Goal: Information Seeking & Learning: Check status

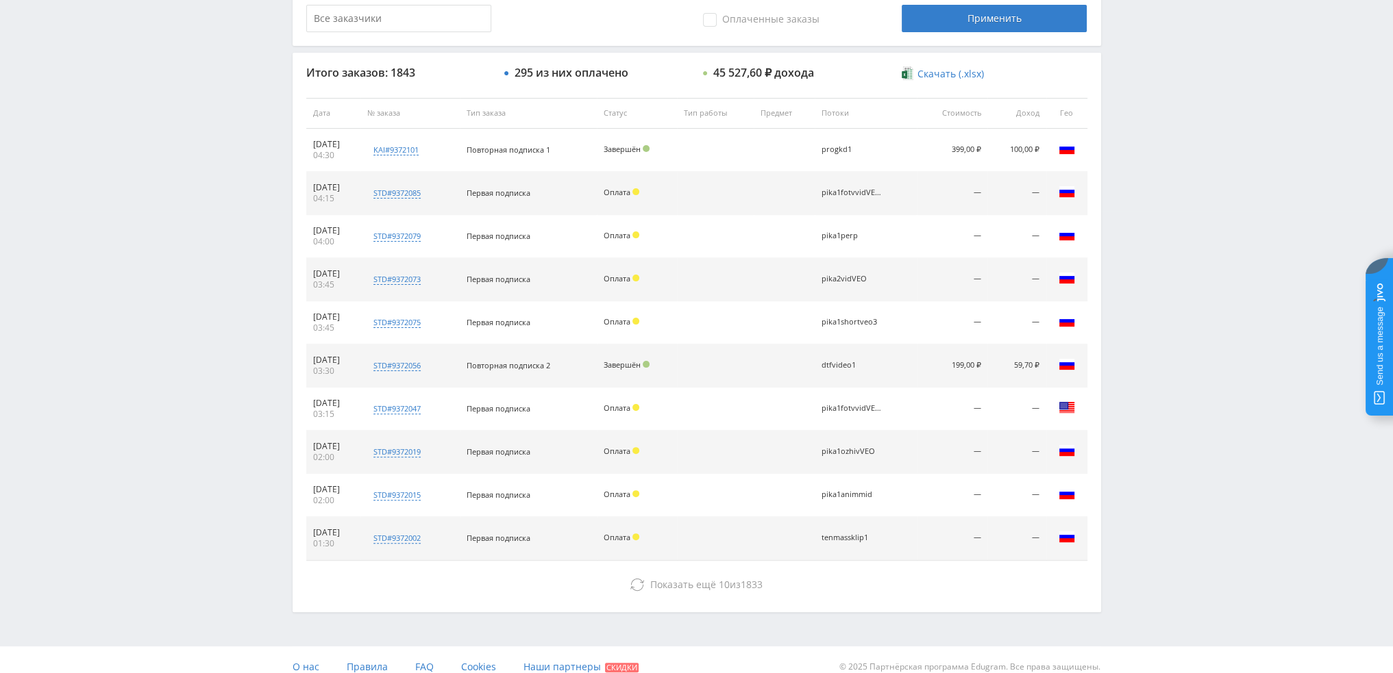
scroll to position [474, 0]
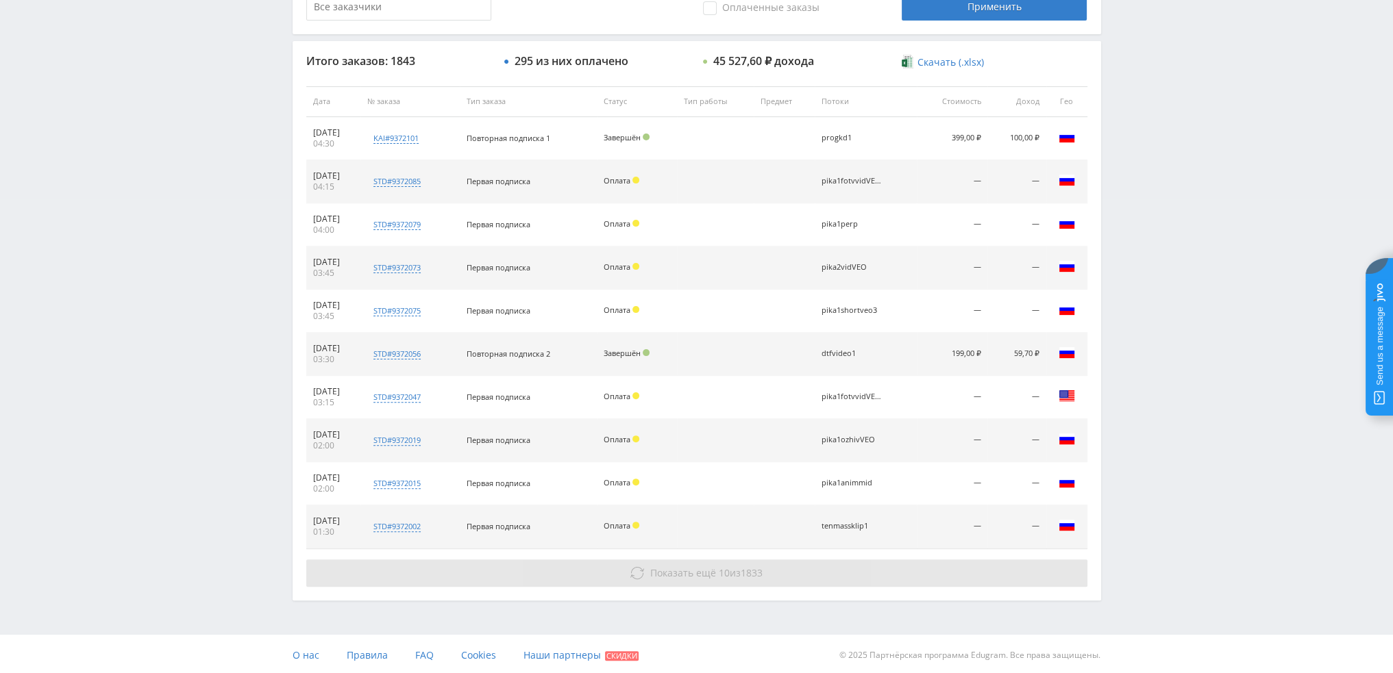
click at [832, 580] on button "Показать ещё 10 из 1833" at bounding box center [696, 573] width 781 height 27
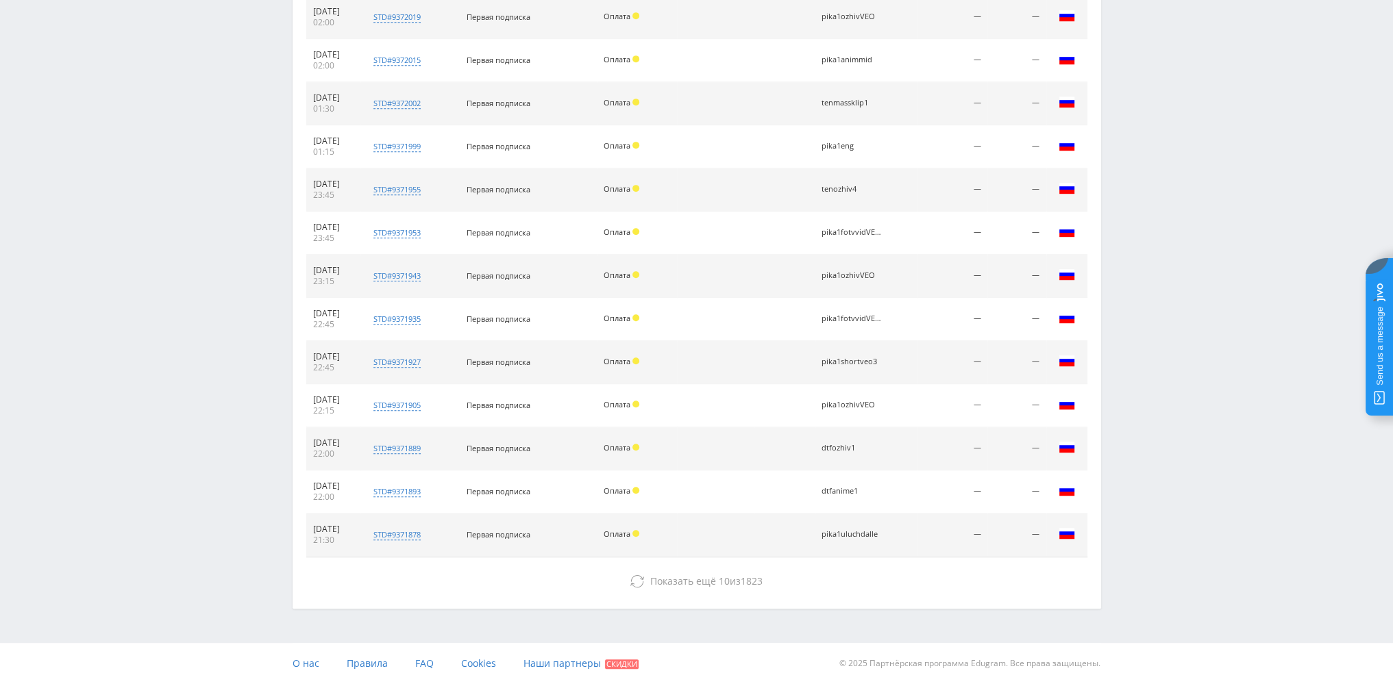
scroll to position [904, 0]
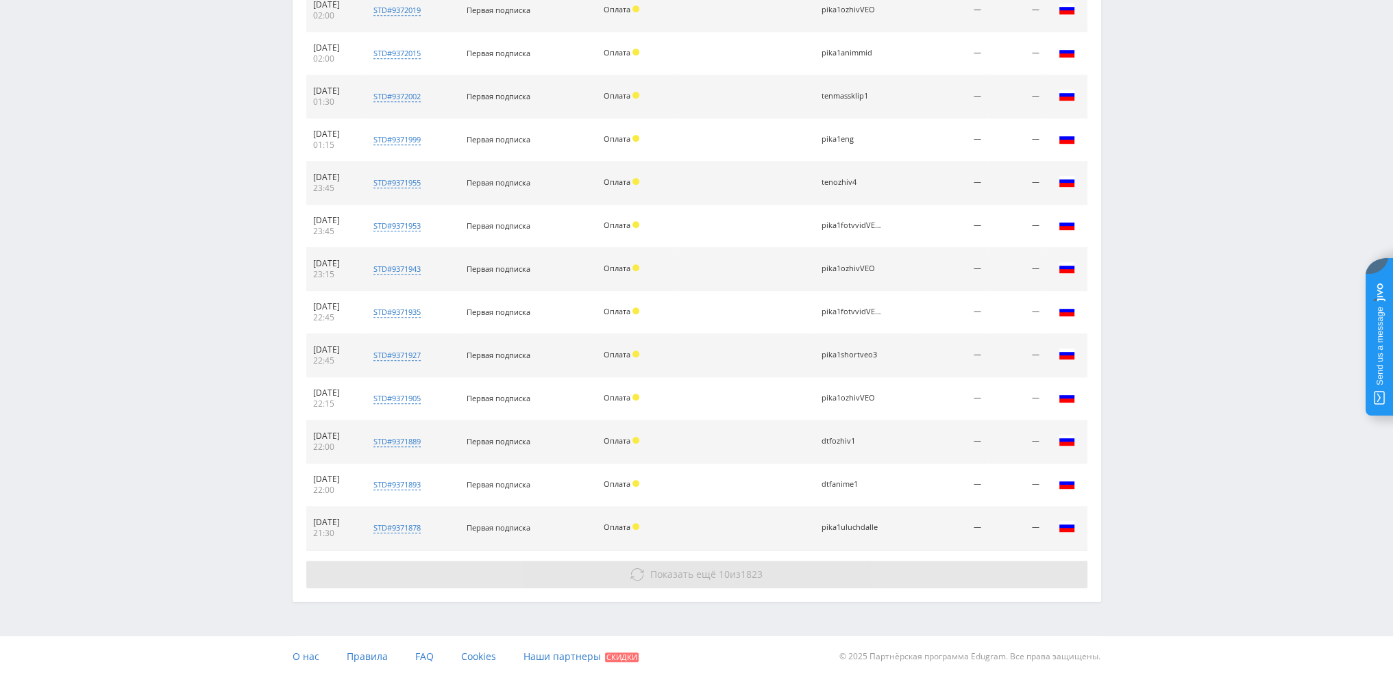
click at [761, 572] on span "1823" at bounding box center [752, 574] width 22 height 13
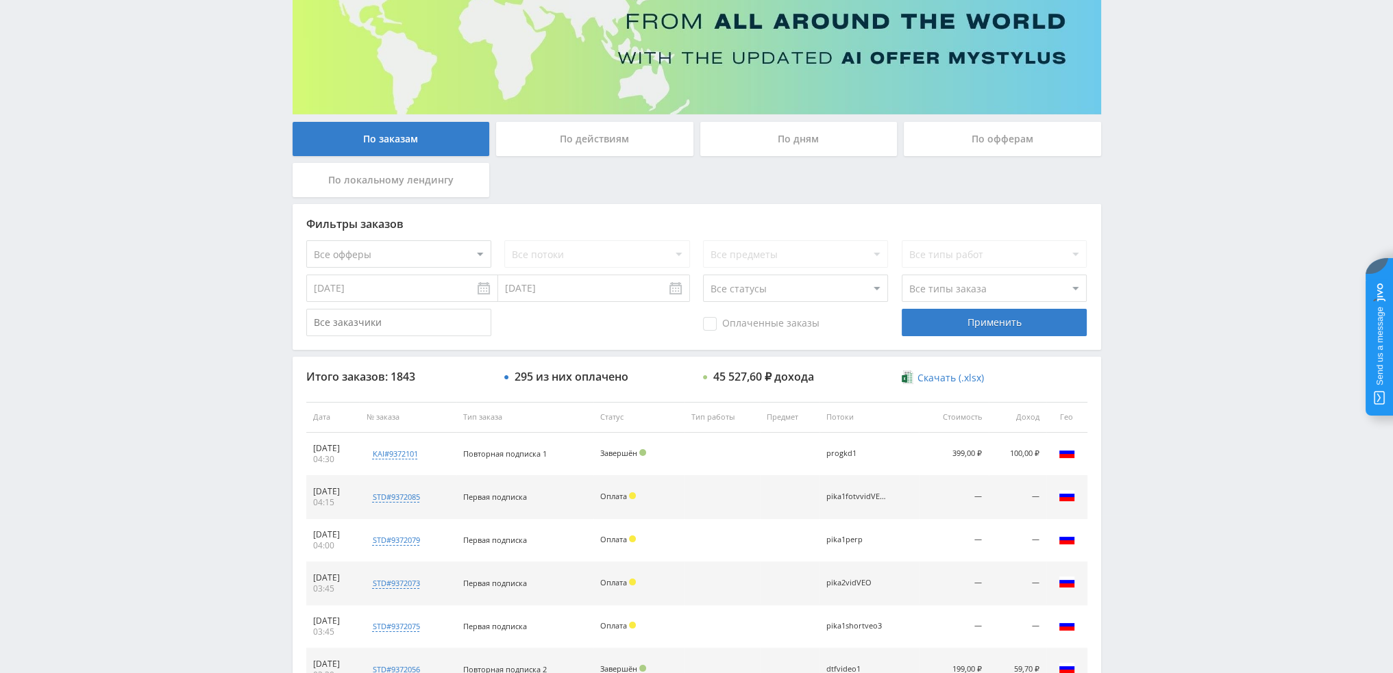
scroll to position [151, 0]
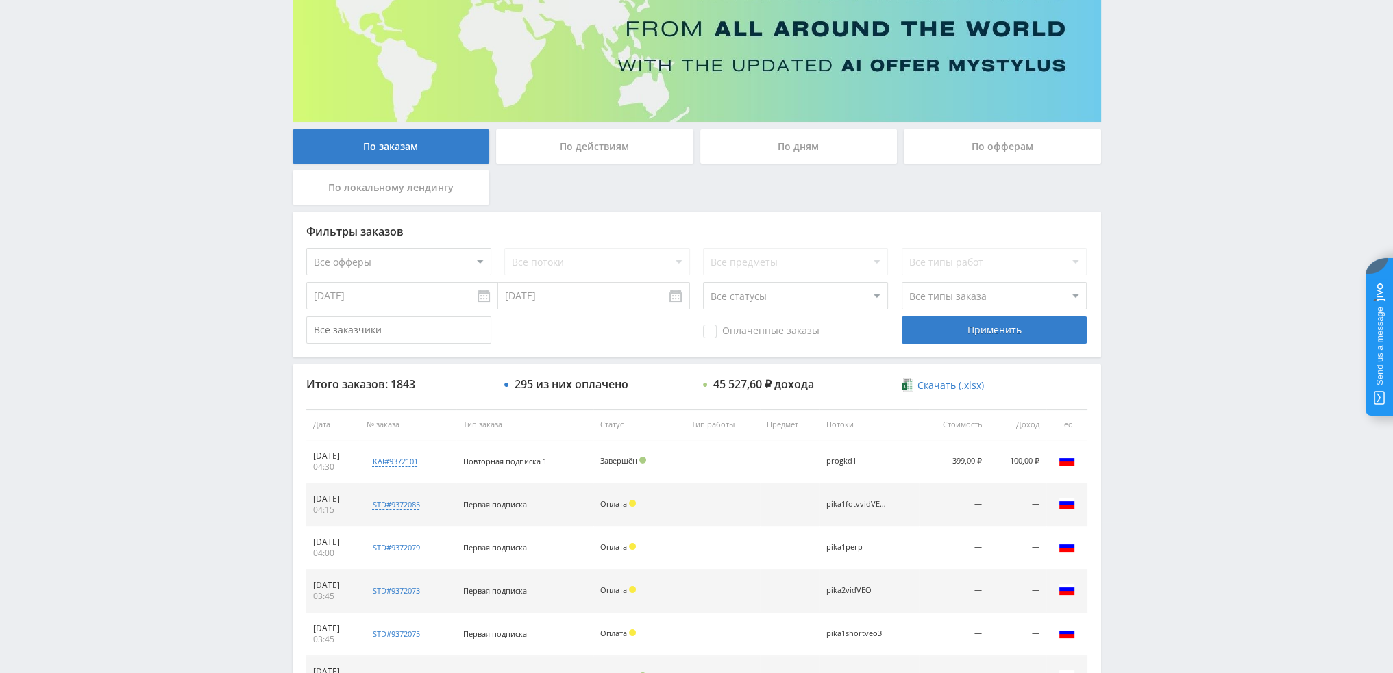
click at [774, 153] on div "По дням" at bounding box center [798, 146] width 197 height 34
click at [0, 0] on input "По дням" at bounding box center [0, 0] width 0 height 0
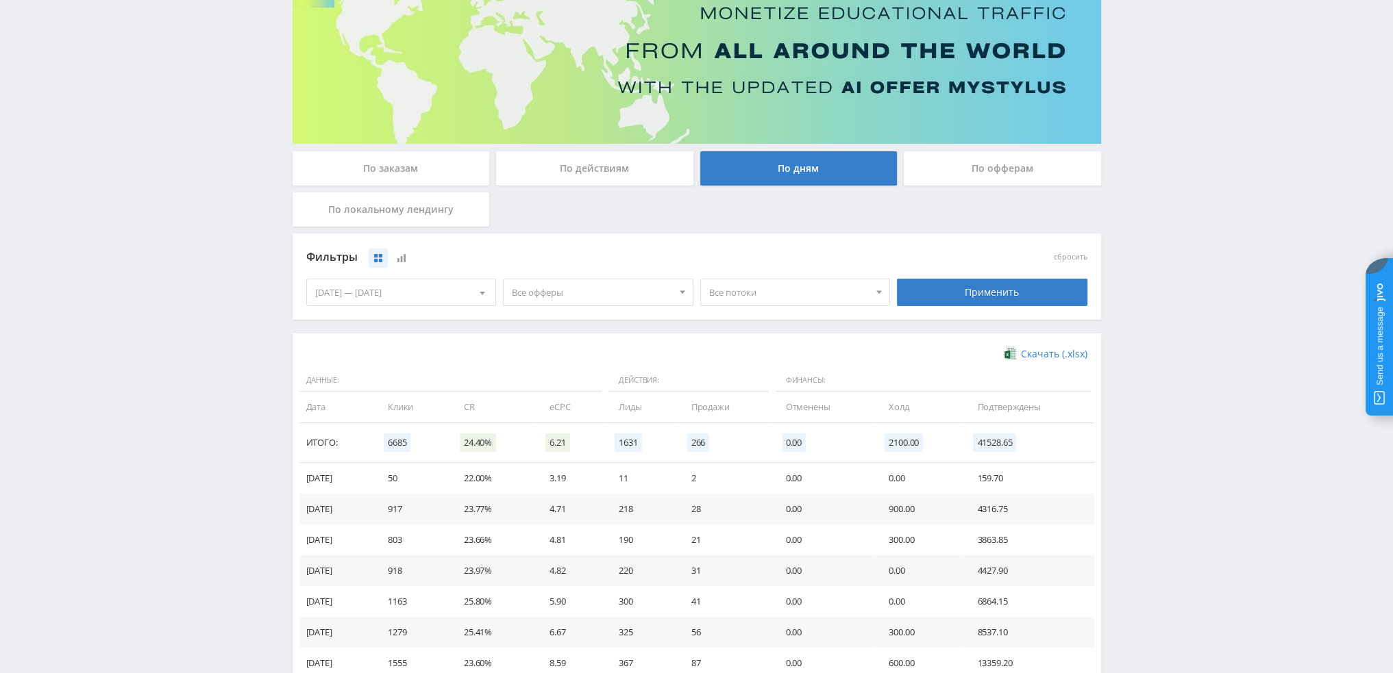
scroll to position [137, 0]
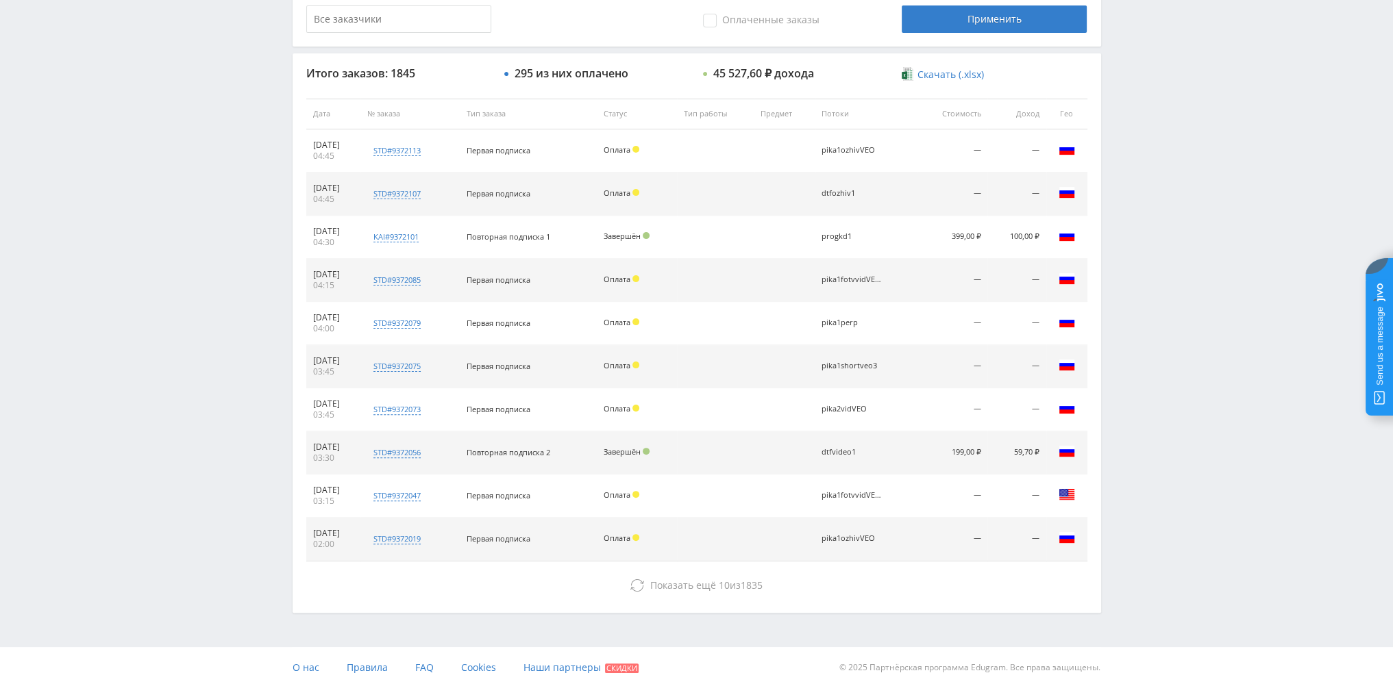
scroll to position [474, 0]
